Goal: Information Seeking & Learning: Learn about a topic

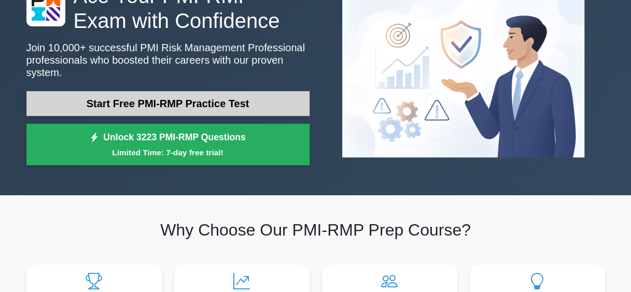
scroll to position [104, 0]
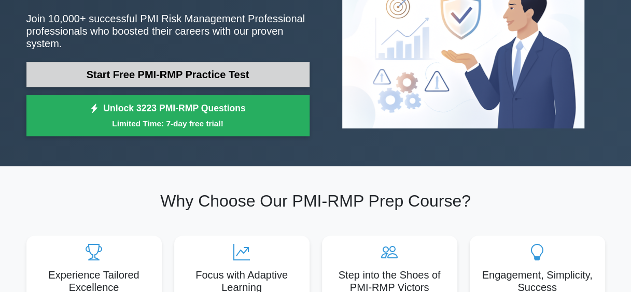
click at [198, 67] on link "Start Free PMI-RMP Practice Test" at bounding box center [167, 74] width 283 height 25
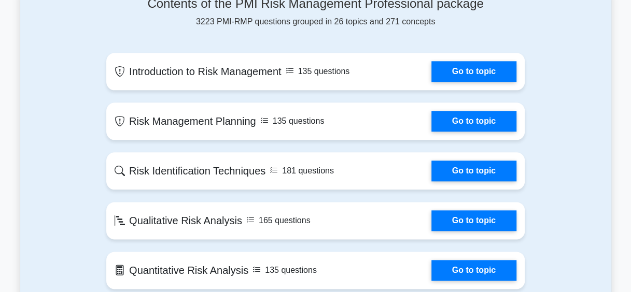
scroll to position [518, 0]
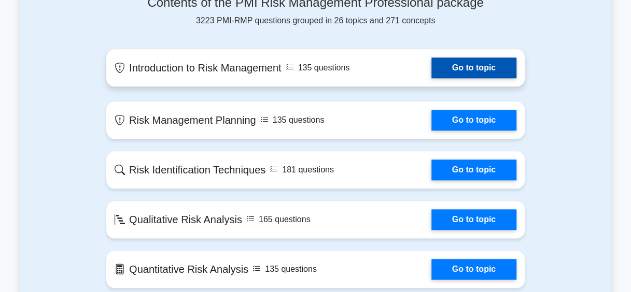
click at [456, 61] on link "Go to topic" at bounding box center [473, 68] width 85 height 21
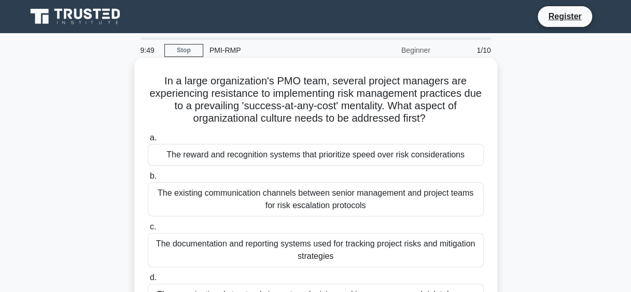
drag, startPoint x: 165, startPoint y: 83, endPoint x: 433, endPoint y: 112, distance: 270.1
click at [433, 112] on h5 "In a large organization's PMO team, several project managers are experiencing r…" at bounding box center [316, 100] width 338 height 51
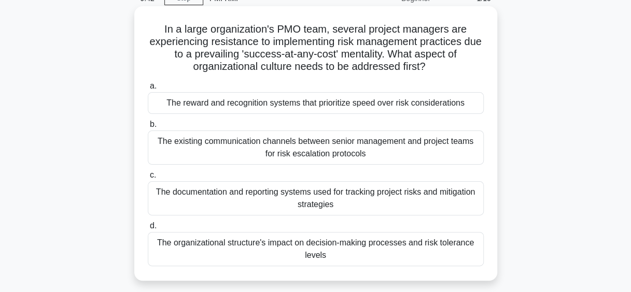
drag, startPoint x: 239, startPoint y: 243, endPoint x: 328, endPoint y: 253, distance: 89.2
click at [328, 253] on div "The organizational structure's impact on decision-making processes and risk tol…" at bounding box center [316, 249] width 336 height 34
click at [208, 194] on div "The documentation and reporting systems used for tracking project risks and mit…" at bounding box center [316, 198] width 336 height 34
click at [148, 179] on input "c. The documentation and reporting systems used for tracking project risks and …" at bounding box center [148, 175] width 0 height 7
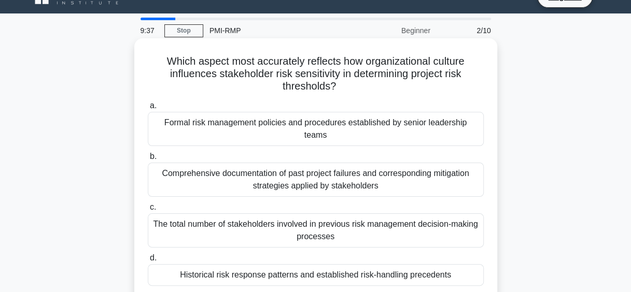
scroll to position [0, 0]
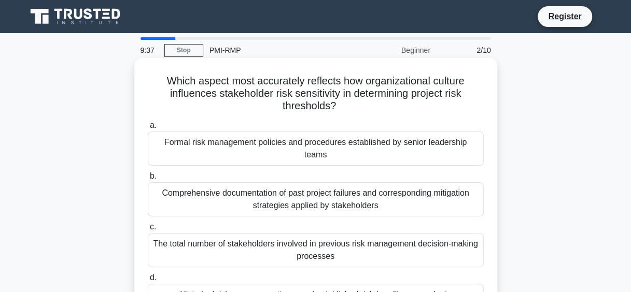
click at [270, 88] on h5 "Which aspect most accurately reflects how organizational culture influences sta…" at bounding box center [316, 94] width 338 height 38
click at [199, 142] on div "Formal risk management policies and procedures established by senior leadership…" at bounding box center [316, 149] width 336 height 34
click at [148, 129] on input "a. Formal risk management policies and procedures established by senior leaders…" at bounding box center [148, 125] width 0 height 7
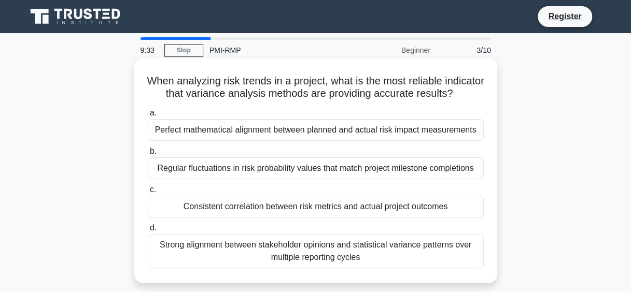
click at [152, 117] on span "a." at bounding box center [153, 112] width 7 height 9
click at [148, 117] on input "a. Perfect mathematical alignment between planned and actual risk impact measur…" at bounding box center [148, 113] width 0 height 7
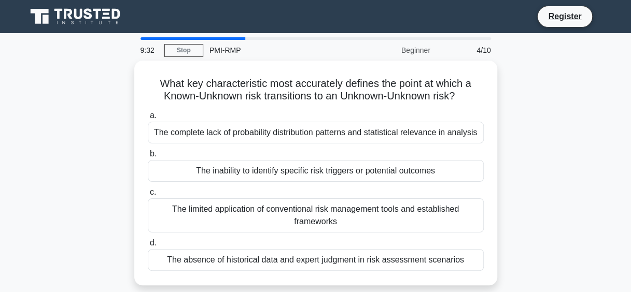
click at [152, 126] on div "The complete lack of probability distribution patterns and statistical relevanc…" at bounding box center [316, 133] width 336 height 22
click at [148, 119] on input "a. The complete lack of probability distribution patterns and statistical relev…" at bounding box center [148, 116] width 0 height 7
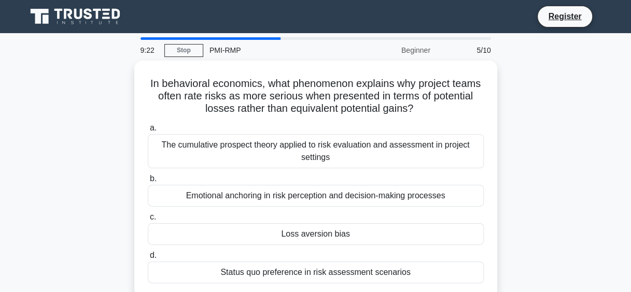
click at [160, 38] on div at bounding box center [210, 38] width 140 height 3
click at [149, 41] on div "9:21" at bounding box center [149, 50] width 30 height 21
drag, startPoint x: 267, startPoint y: 40, endPoint x: 168, endPoint y: 40, distance: 98.5
click at [168, 40] on div "9:19 Stop PMI-RMP Beginner 5/10" at bounding box center [315, 48] width 363 height 23
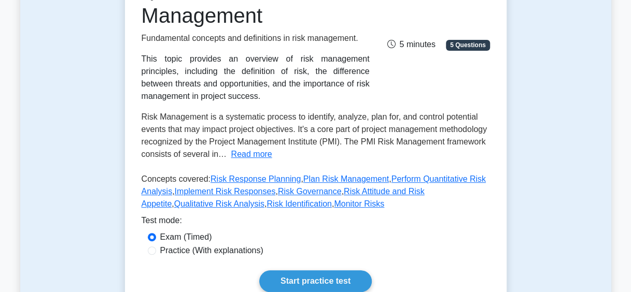
scroll to position [207, 0]
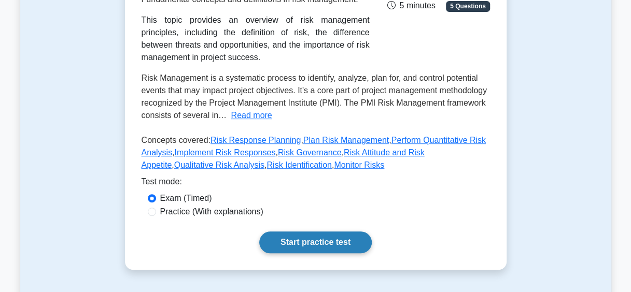
click at [329, 247] on link "Start practice test" at bounding box center [315, 243] width 113 height 22
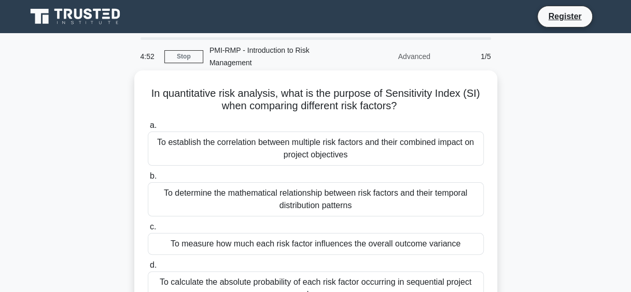
drag, startPoint x: 149, startPoint y: 94, endPoint x: 403, endPoint y: 108, distance: 253.9
click at [403, 108] on h5 "In quantitative risk analysis, what is the purpose of Sensitivity Index (SI) wh…" at bounding box center [316, 100] width 338 height 26
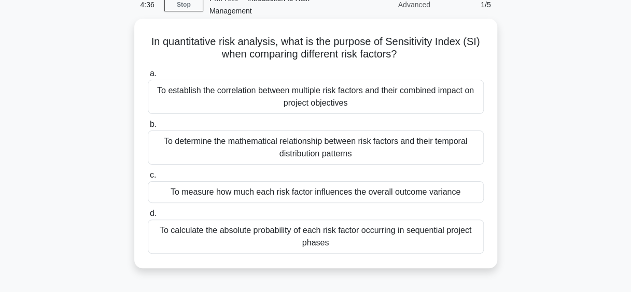
click at [309, 195] on div "To measure how much each risk factor influences the overall outcome variance" at bounding box center [316, 192] width 336 height 22
click at [148, 179] on input "c. To measure how much each risk factor influences the overall outcome variance" at bounding box center [148, 175] width 0 height 7
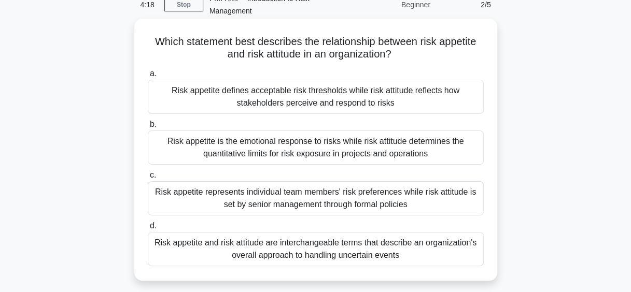
click at [280, 98] on div "Risk appetite defines acceptable risk thresholds while risk attitude reflects h…" at bounding box center [316, 97] width 336 height 34
click at [148, 77] on input "a. Risk appetite defines acceptable risk thresholds while risk attitude reflect…" at bounding box center [148, 74] width 0 height 7
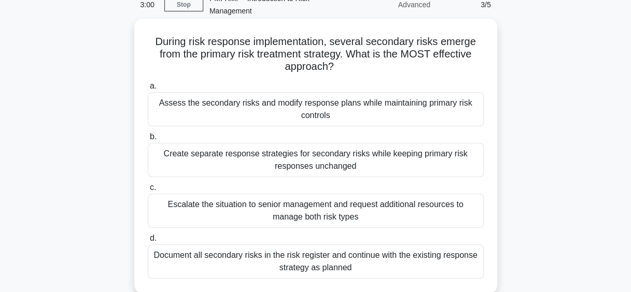
click at [392, 105] on div "Assess the secondary risks and modify response plans while maintaining primary …" at bounding box center [316, 109] width 336 height 34
click at [148, 90] on input "a. Assess the secondary risks and modify response plans while maintaining prima…" at bounding box center [148, 86] width 0 height 7
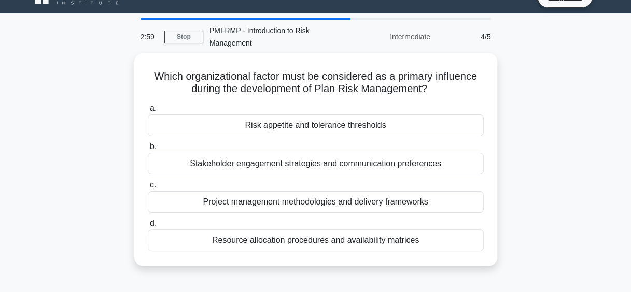
scroll to position [0, 0]
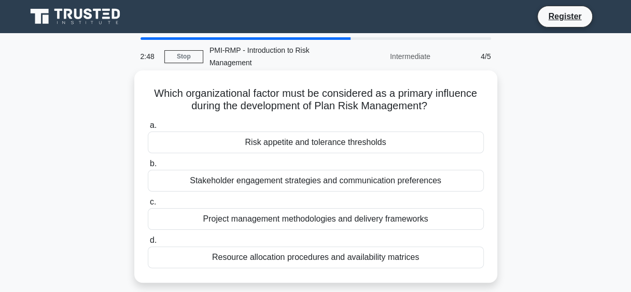
click at [321, 143] on div "Risk appetite and tolerance thresholds" at bounding box center [316, 143] width 336 height 22
click at [148, 129] on input "a. Risk appetite and tolerance thresholds" at bounding box center [148, 125] width 0 height 7
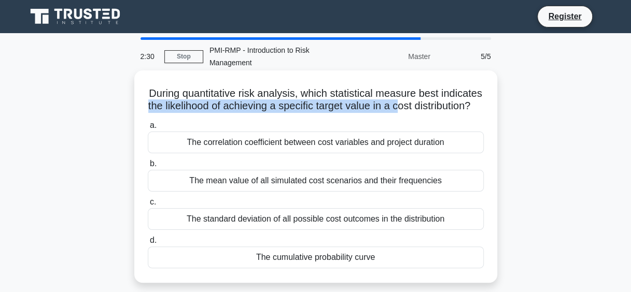
drag, startPoint x: 200, startPoint y: 108, endPoint x: 459, endPoint y: 113, distance: 259.3
click at [459, 113] on h5 "During quantitative risk analysis, which statistical measure best indicates the…" at bounding box center [316, 100] width 338 height 26
drag, startPoint x: 459, startPoint y: 113, endPoint x: 396, endPoint y: 109, distance: 63.3
click at [396, 109] on h5 "During quantitative risk analysis, which statistical measure best indicates the…" at bounding box center [316, 100] width 338 height 26
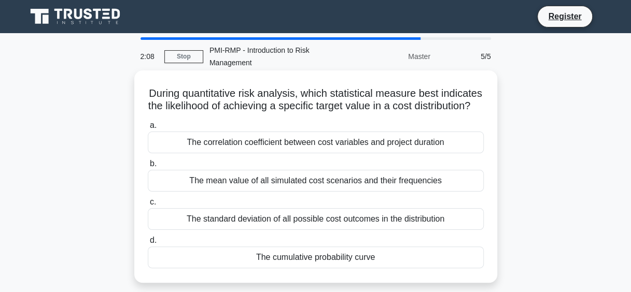
click at [302, 230] on div "The standard deviation of all possible cost outcomes in the distribution" at bounding box center [316, 219] width 336 height 22
click at [148, 206] on input "c. The standard deviation of all possible cost outcomes in the distribution" at bounding box center [148, 202] width 0 height 7
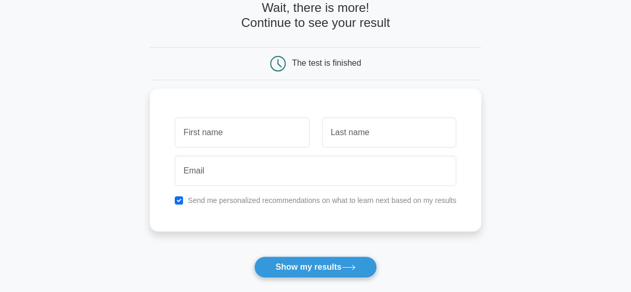
scroll to position [104, 0]
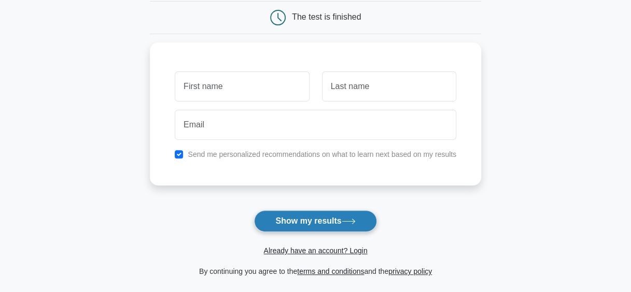
click at [311, 221] on button "Show my results" at bounding box center [315, 221] width 122 height 22
